Goal: Feedback & Contribution: Contribute content

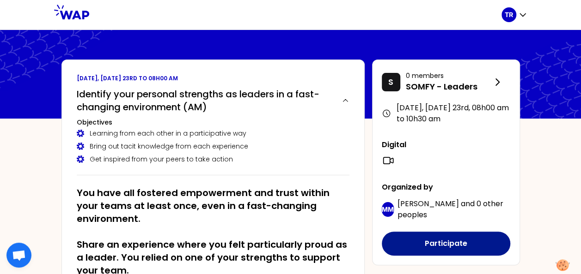
click at [439, 247] on button "Participate" at bounding box center [446, 244] width 128 height 24
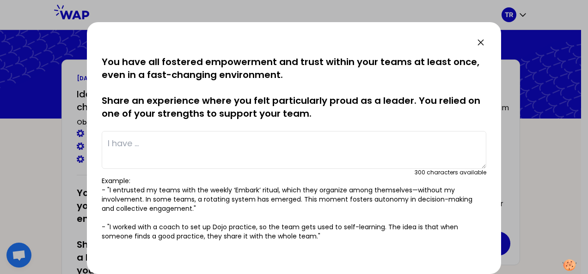
click at [481, 43] on icon at bounding box center [480, 42] width 11 height 11
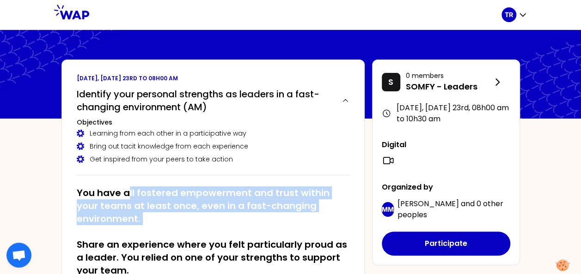
drag, startPoint x: 126, startPoint y: 194, endPoint x: 147, endPoint y: 228, distance: 40.0
click at [147, 228] on h2 "You have all fostered empowerment and trust within your teams at least once, ev…" at bounding box center [213, 232] width 273 height 91
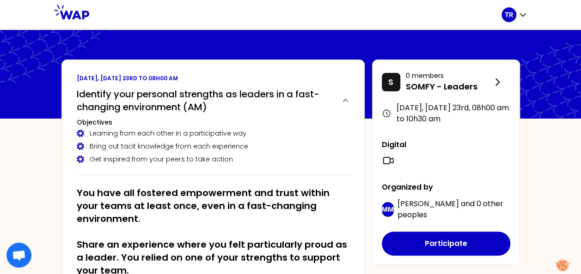
drag, startPoint x: 147, startPoint y: 228, endPoint x: 90, endPoint y: 241, distance: 58.7
click at [90, 241] on h2 "You have all fostered empowerment and trust within your teams at least once, ev…" at bounding box center [213, 232] width 273 height 91
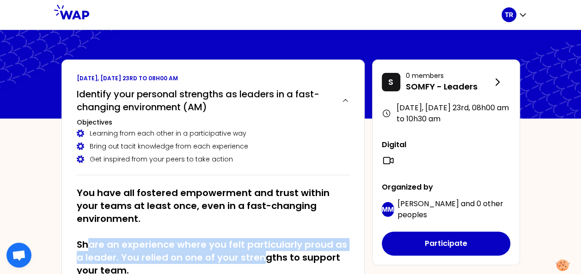
drag, startPoint x: 85, startPoint y: 245, endPoint x: 259, endPoint y: 257, distance: 174.6
click at [259, 257] on h2 "You have all fostered empowerment and trust within your teams at least once, ev…" at bounding box center [213, 232] width 273 height 91
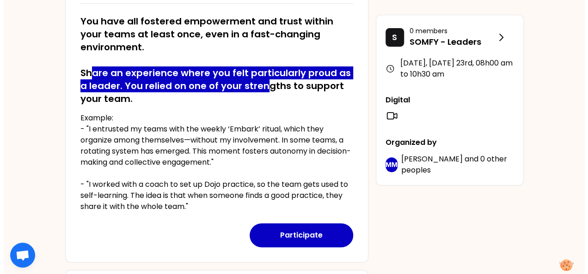
scroll to position [231, 0]
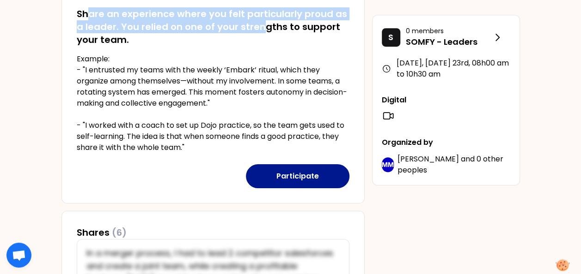
click at [297, 175] on button "Participate" at bounding box center [298, 176] width 104 height 24
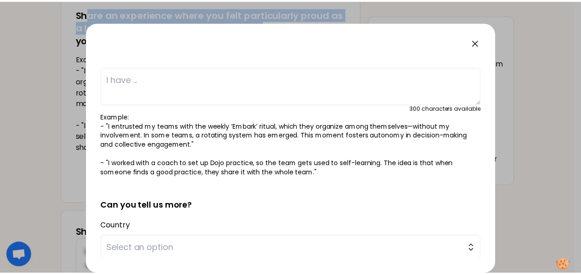
scroll to position [0, 0]
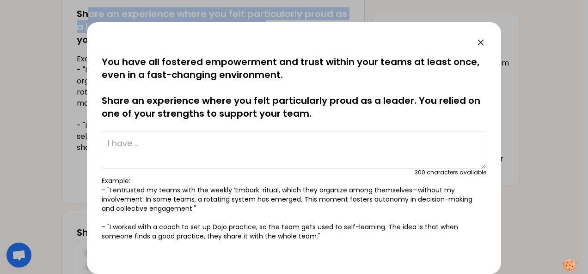
click at [481, 41] on icon at bounding box center [481, 43] width 6 height 6
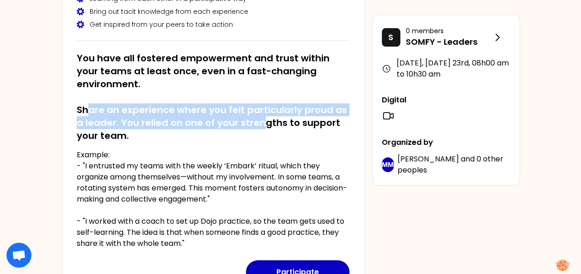
scroll to position [121, 0]
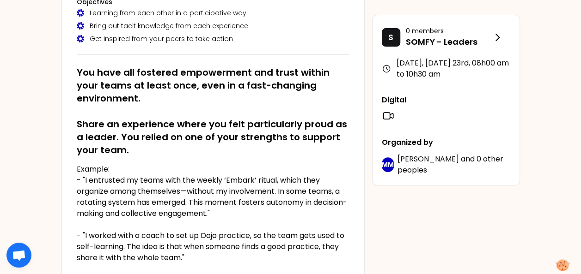
click at [262, 147] on h2 "You have all fostered empowerment and trust within your teams at least once, ev…" at bounding box center [213, 111] width 273 height 91
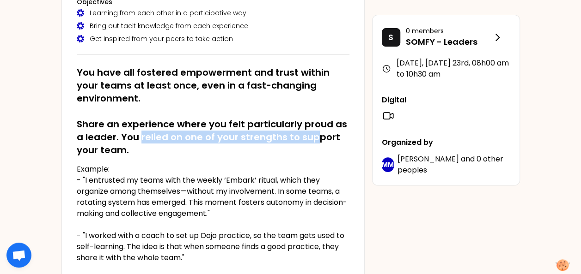
drag, startPoint x: 141, startPoint y: 137, endPoint x: 311, endPoint y: 136, distance: 170.5
click at [311, 136] on h2 "You have all fostered empowerment and trust within your teams at least once, ev…" at bounding box center [213, 111] width 273 height 91
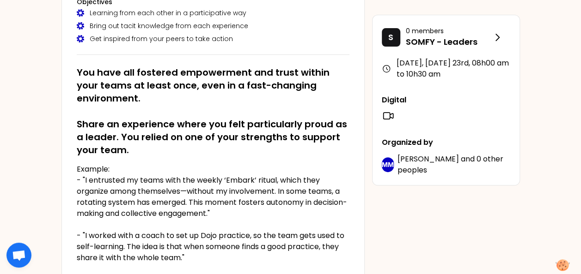
drag, startPoint x: 311, startPoint y: 136, endPoint x: 159, endPoint y: 160, distance: 153.9
click at [160, 160] on div "You have all fostered empowerment and trust within your teams at least once, ev…" at bounding box center [213, 161] width 273 height 205
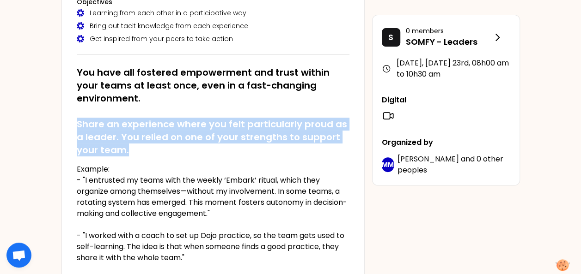
drag, startPoint x: 136, startPoint y: 147, endPoint x: 79, endPoint y: 121, distance: 62.9
click at [79, 121] on h2 "You have all fostered empowerment and trust within your teams at least once, ev…" at bounding box center [213, 111] width 273 height 91
click at [187, 151] on h2 "You have all fostered empowerment and trust within your teams at least once, ev…" at bounding box center [213, 111] width 273 height 91
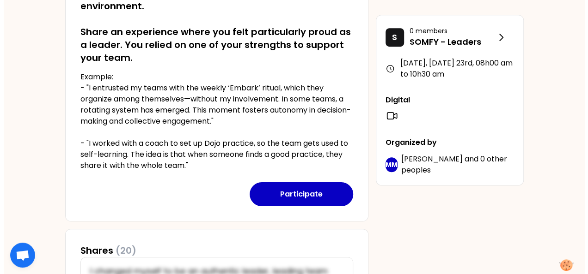
scroll to position [167, 0]
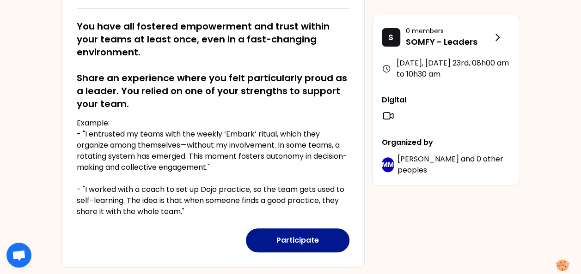
click at [310, 243] on button "Participate" at bounding box center [298, 241] width 104 height 24
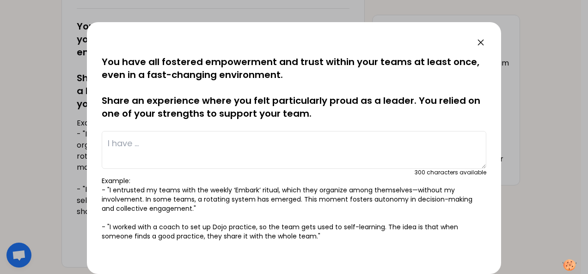
click at [191, 145] on textarea at bounding box center [294, 150] width 384 height 38
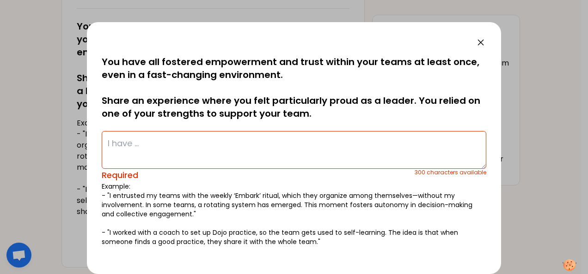
click at [177, 153] on textarea at bounding box center [294, 150] width 384 height 38
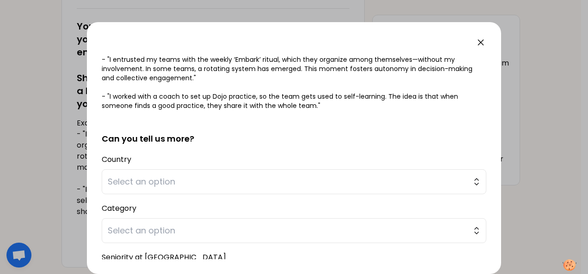
scroll to position [139, 0]
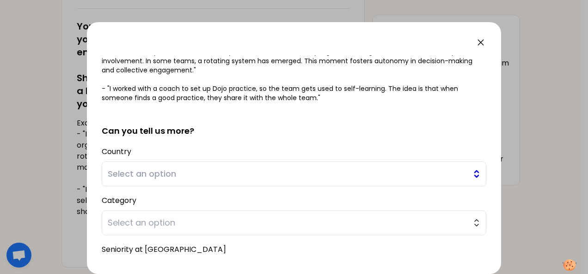
type textarea "I embarked my team in a budget process simplification. The idea was to get inpu…"
click at [182, 175] on span "Select an option" at bounding box center [287, 174] width 359 height 13
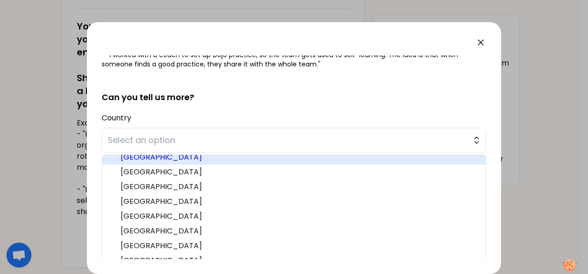
scroll to position [92, 0]
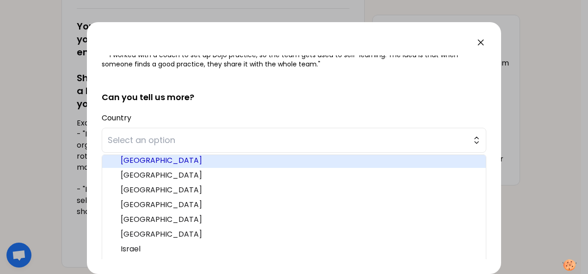
click at [177, 163] on span "[GEOGRAPHIC_DATA]" at bounding box center [300, 160] width 358 height 11
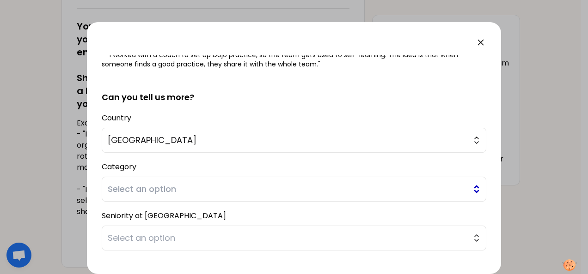
click at [160, 194] on span "Select an option" at bounding box center [287, 189] width 359 height 13
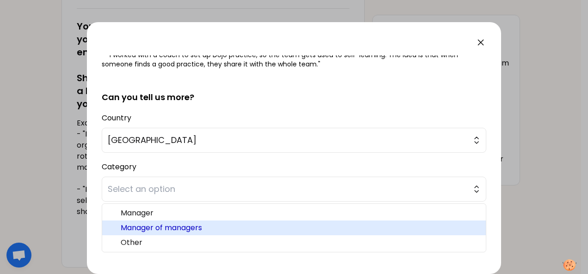
click at [169, 224] on span "Manager of managers" at bounding box center [300, 228] width 358 height 11
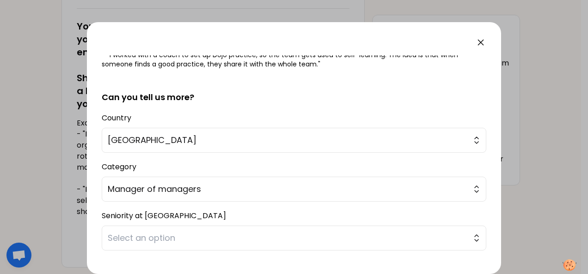
scroll to position [219, 0]
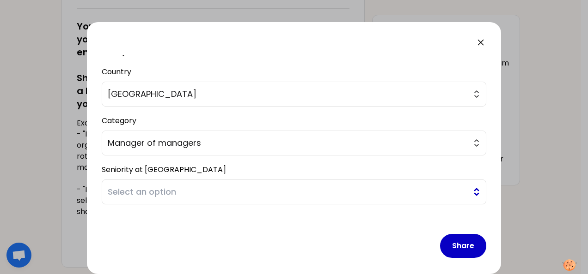
click at [170, 195] on span "Select an option" at bounding box center [287, 192] width 359 height 13
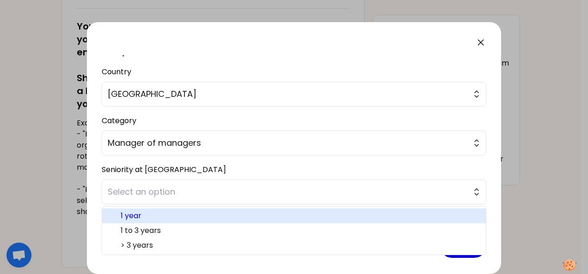
click at [168, 220] on li "1 year" at bounding box center [294, 216] width 384 height 15
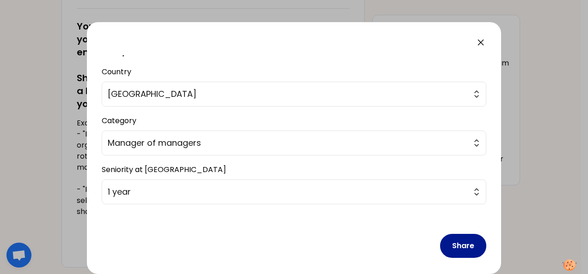
click at [462, 246] on button "Share" at bounding box center [463, 246] width 46 height 24
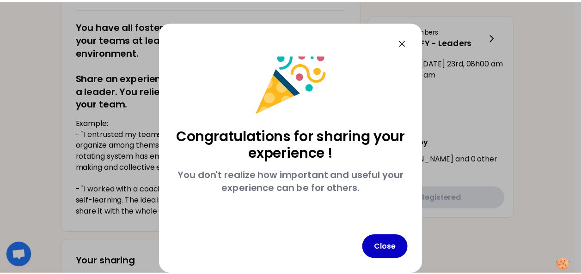
scroll to position [16, 0]
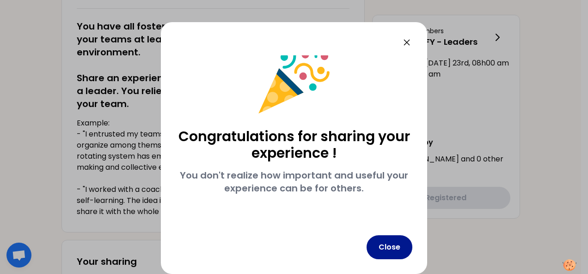
click at [391, 249] on button "Close" at bounding box center [389, 248] width 46 height 24
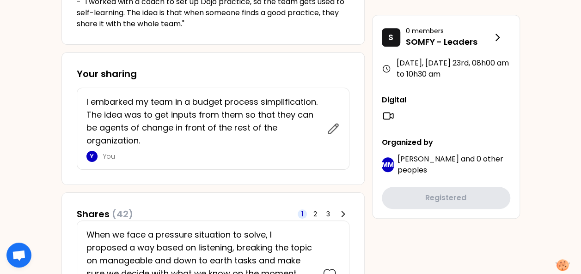
scroll to position [370, 0]
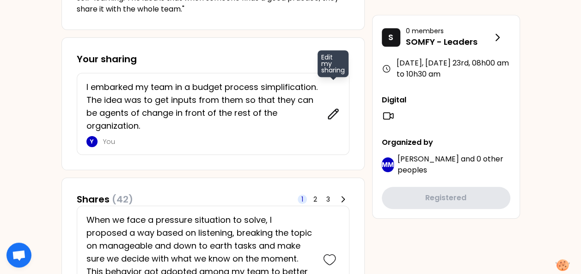
click at [334, 116] on icon at bounding box center [333, 114] width 13 height 13
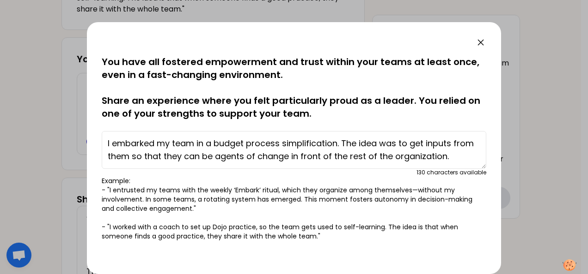
drag, startPoint x: 208, startPoint y: 145, endPoint x: 416, endPoint y: 157, distance: 208.3
click at [416, 157] on textarea "I embarked my team in a budget process simplification. The idea was to get inpu…" at bounding box center [294, 150] width 384 height 38
click at [311, 161] on textarea "I embarked my team in a budget process simplification. The idea was to get inpu…" at bounding box center [294, 150] width 384 height 38
click at [481, 42] on icon at bounding box center [481, 43] width 6 height 6
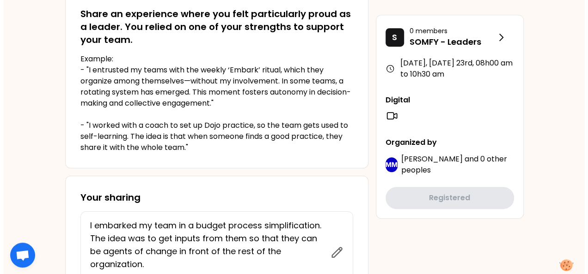
scroll to position [277, 0]
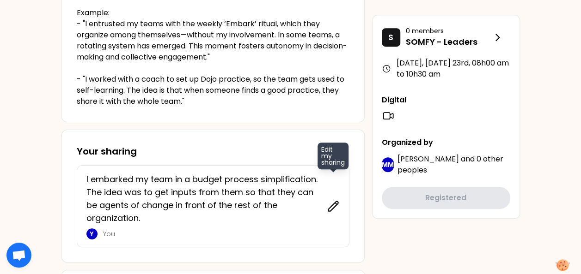
click at [333, 206] on icon at bounding box center [333, 206] width 13 height 13
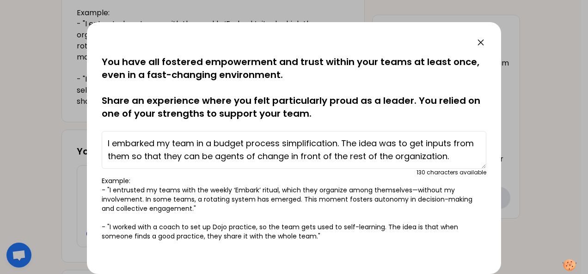
click at [469, 159] on textarea "I embarked my team in a budget process simplification. The idea was to get inpu…" at bounding box center [294, 150] width 384 height 38
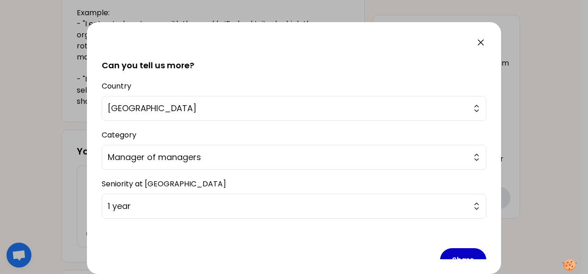
scroll to position [223, 0]
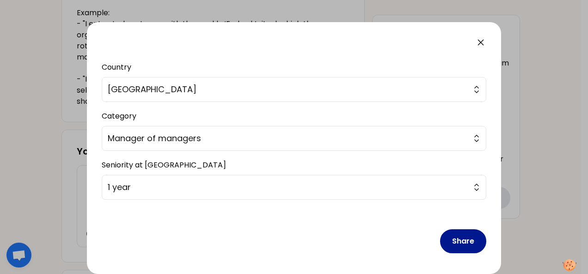
type textarea "I embarked my team in a budget process simplification. The idea was to get inpu…"
click at [456, 237] on button "Share" at bounding box center [463, 242] width 46 height 24
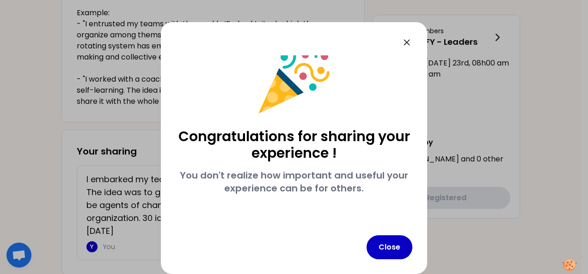
scroll to position [16, 0]
click at [396, 242] on button "Close" at bounding box center [389, 248] width 46 height 24
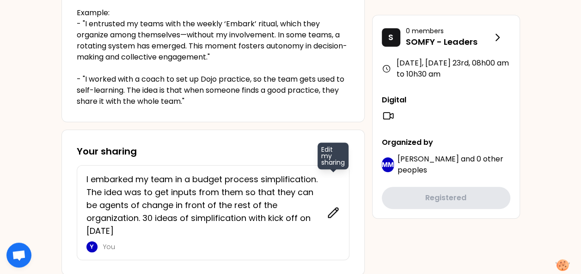
click at [332, 212] on icon at bounding box center [333, 213] width 13 height 13
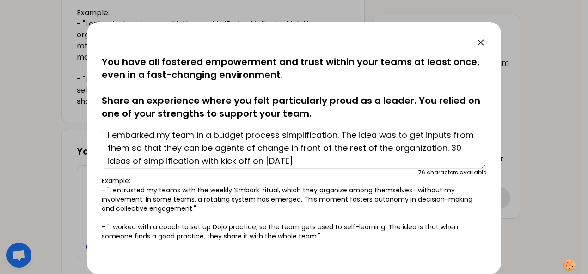
scroll to position [13, 0]
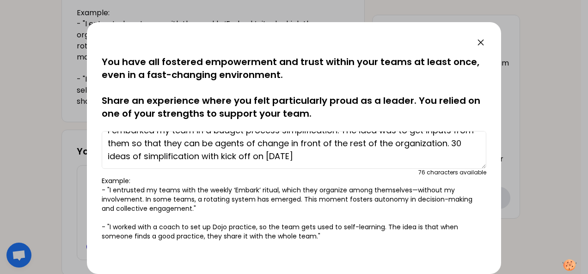
click at [166, 156] on textarea "I embarked my team in a budget process simplification. The idea was to get inpu…" at bounding box center [294, 150] width 384 height 38
click at [326, 154] on textarea "I embarked my team in a budget process simplification. The idea was to get inpu…" at bounding box center [294, 150] width 384 height 38
click at [476, 167] on textarea "I embarked my team in a budget process simplification. The idea was to get inpu…" at bounding box center [294, 150] width 384 height 38
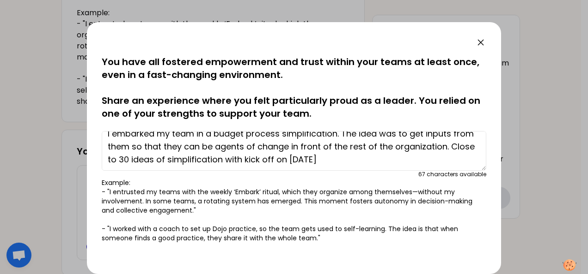
scroll to position [0, 0]
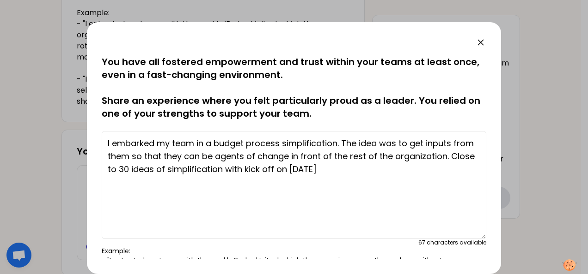
drag, startPoint x: 476, startPoint y: 167, endPoint x: 483, endPoint y: 238, distance: 71.0
click at [483, 238] on div "saved You have all fostered empowerment and trust within your teams at least on…" at bounding box center [294, 157] width 384 height 204
drag, startPoint x: 384, startPoint y: 143, endPoint x: 395, endPoint y: 143, distance: 10.2
click at [395, 143] on textarea "I embarked my team in a budget process simplification. The idea was to get inpu…" at bounding box center [294, 185] width 384 height 108
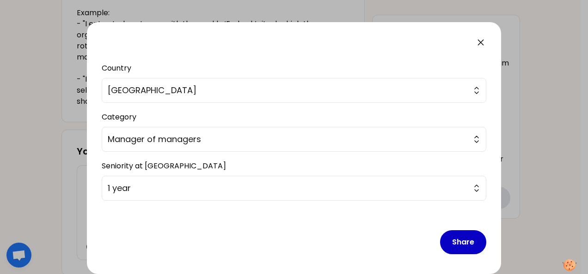
scroll to position [294, 0]
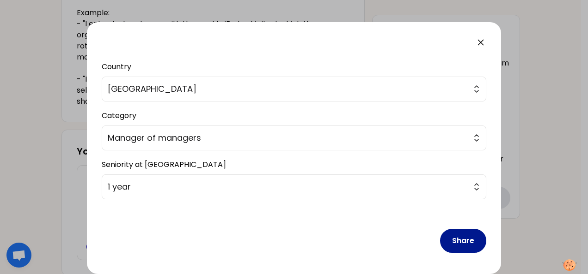
type textarea "I embarked my team in a budget process simplification. The idea has been to get…"
click at [455, 239] on button "Share" at bounding box center [463, 241] width 46 height 24
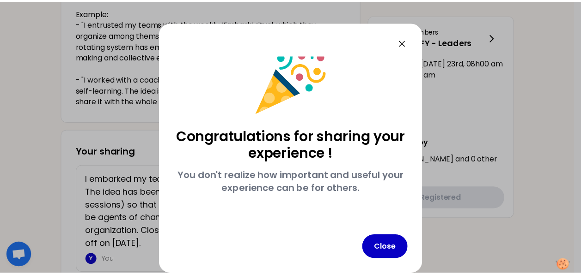
scroll to position [16, 0]
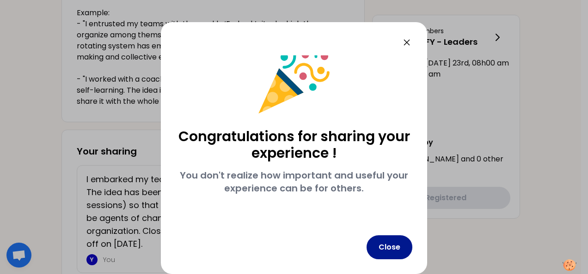
click at [385, 246] on button "Close" at bounding box center [389, 248] width 46 height 24
